Goal: Transaction & Acquisition: Purchase product/service

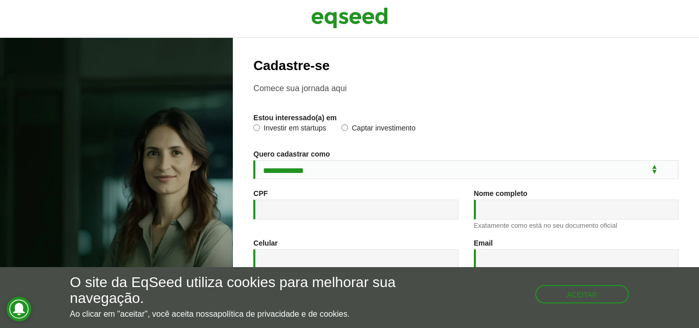
click at [363, 127] on label "Captar investimento" at bounding box center [378, 129] width 74 height 10
click at [351, 23] on img at bounding box center [349, 18] width 77 height 26
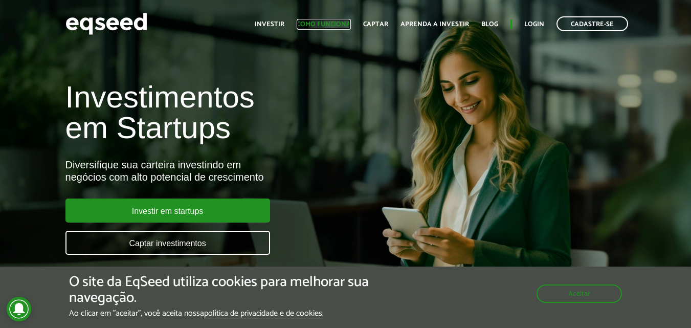
click at [334, 25] on link "Como funciona" at bounding box center [324, 24] width 54 height 7
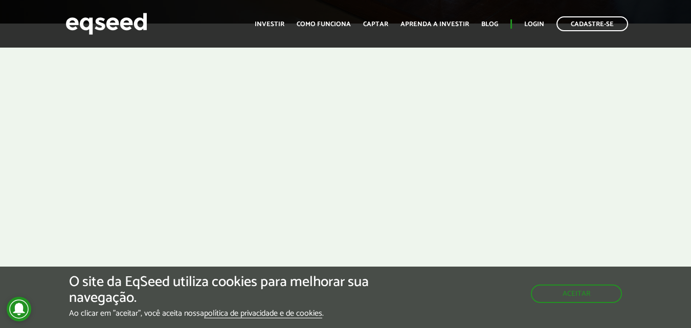
scroll to position [307, 0]
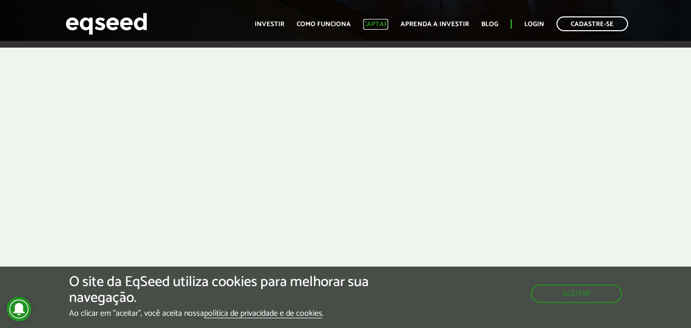
click at [379, 26] on link "Captar" at bounding box center [375, 24] width 25 height 7
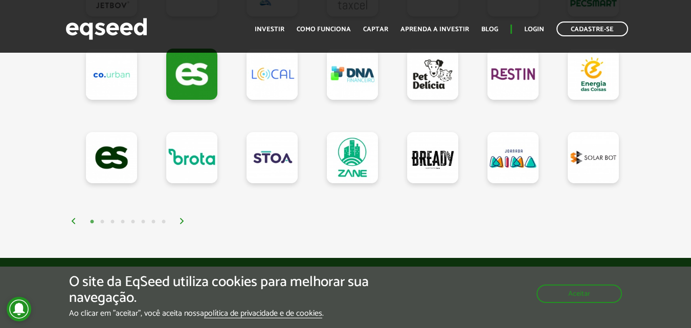
scroll to position [1075, 0]
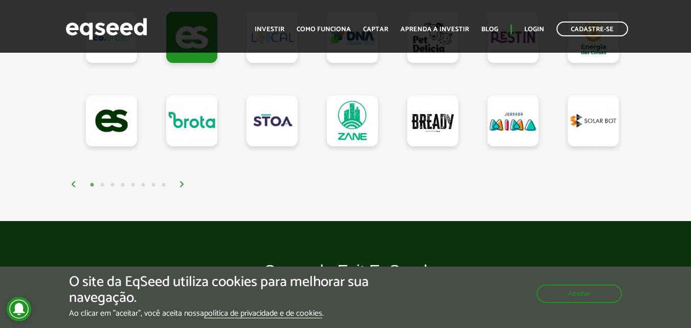
click at [182, 187] on img at bounding box center [182, 184] width 6 height 6
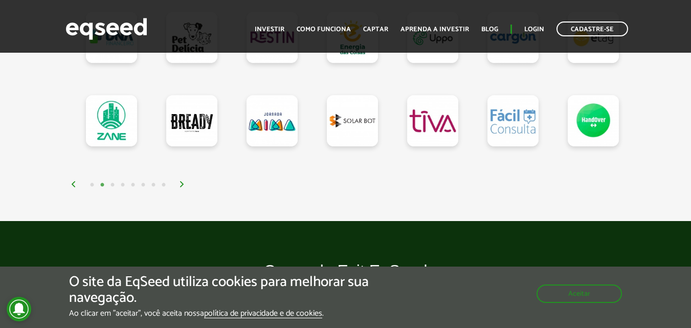
click at [182, 187] on img at bounding box center [182, 184] width 6 height 6
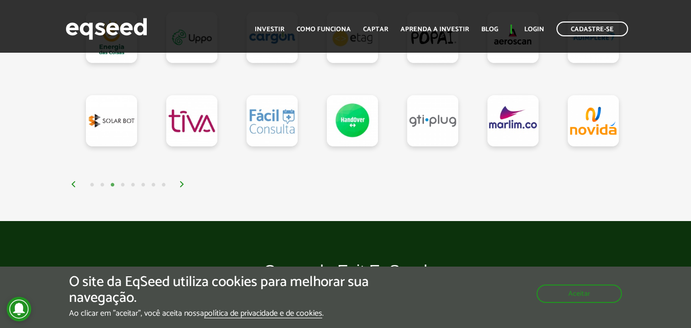
click at [182, 187] on img at bounding box center [182, 184] width 6 height 6
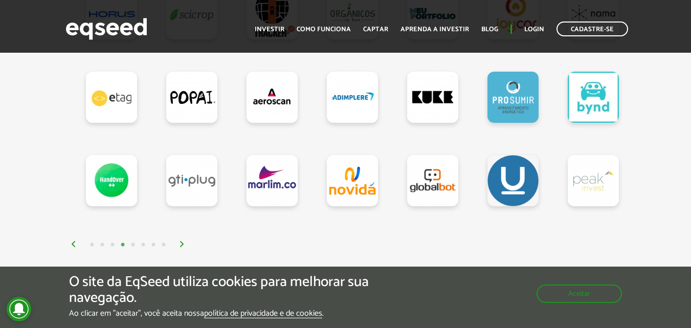
scroll to position [1023, 0]
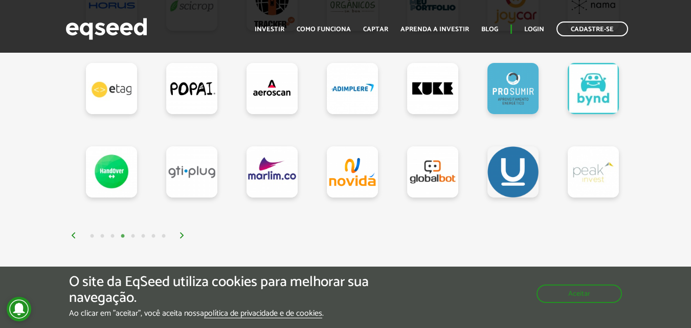
click at [179, 238] on img at bounding box center [182, 235] width 6 height 6
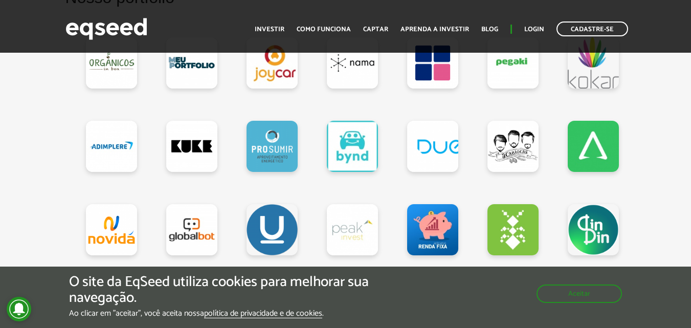
scroll to position [1075, 0]
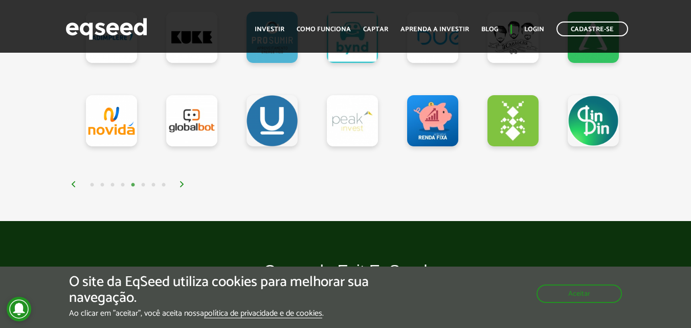
click at [181, 186] on img at bounding box center [182, 184] width 6 height 6
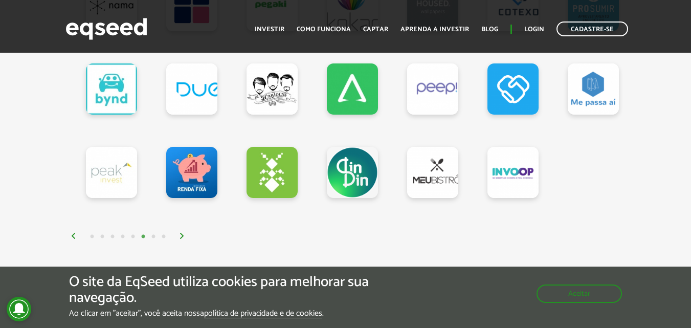
scroll to position [1023, 0]
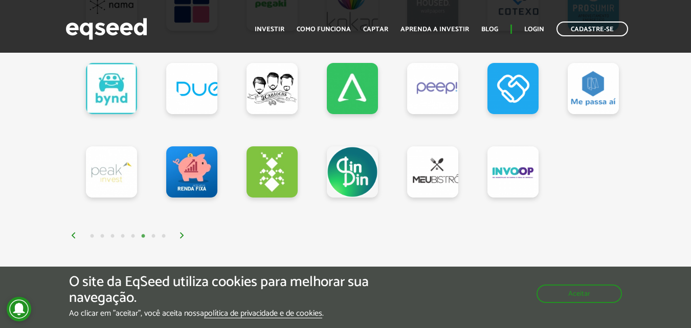
click at [183, 238] on img at bounding box center [182, 235] width 6 height 6
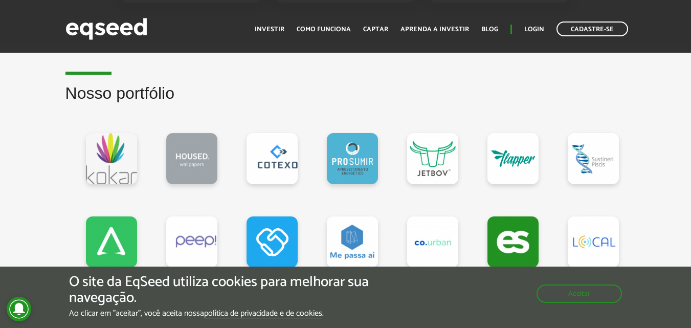
scroll to position [921, 0]
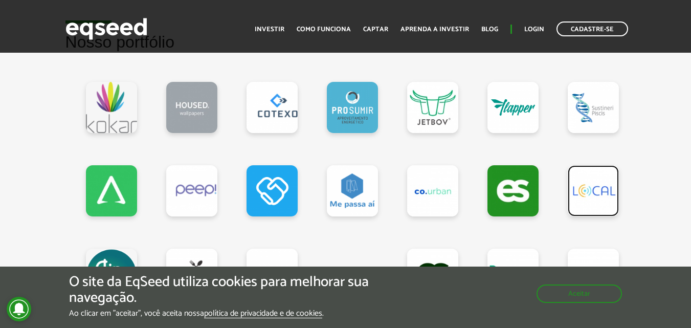
click at [595, 201] on link at bounding box center [593, 190] width 51 height 51
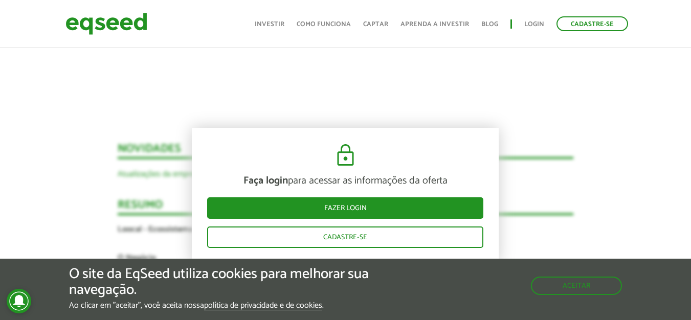
scroll to position [1266, 0]
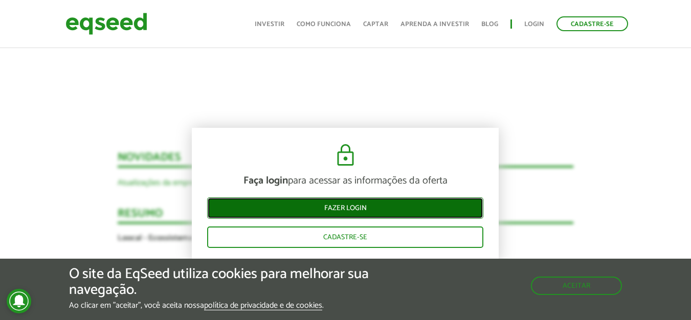
click at [370, 204] on link "Fazer login" at bounding box center [345, 208] width 276 height 21
